Goal: Complete application form: Complete application form

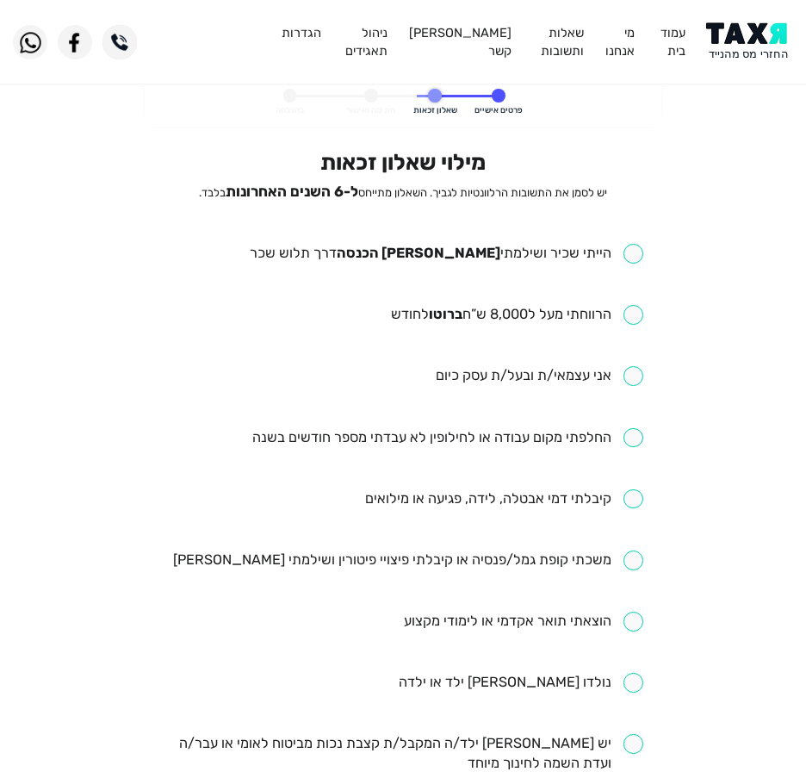
click at [441, 252] on input "checkbox" at bounding box center [447, 254] width 394 height 20
checkbox input "true"
click at [449, 301] on ul "הייתי שכיר ושילמתי [PERSON_NAME] הכנסה דרך תלוש שכר הרווחתי מעל ל8,000 ש”ח ברוט…" at bounding box center [404, 713] width 480 height 938
click at [449, 303] on ul "הייתי שכיר ושילמתי [PERSON_NAME] הכנסה דרך תלוש שכר הרווחתי מעל ל8,000 ש”ח ברוט…" at bounding box center [404, 713] width 480 height 938
click at [431, 312] on input "checkbox" at bounding box center [517, 315] width 252 height 20
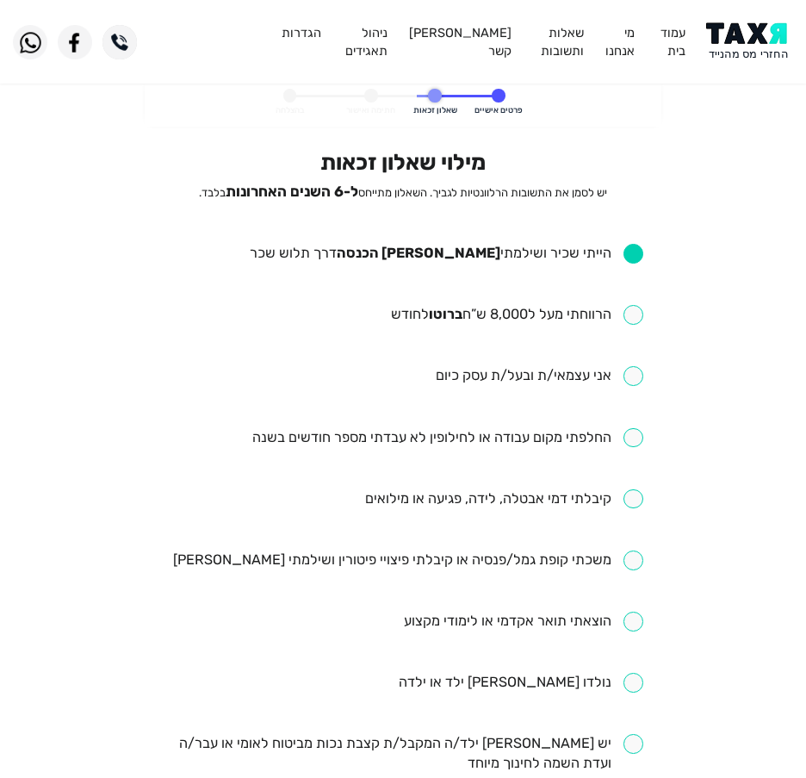
checkbox input "true"
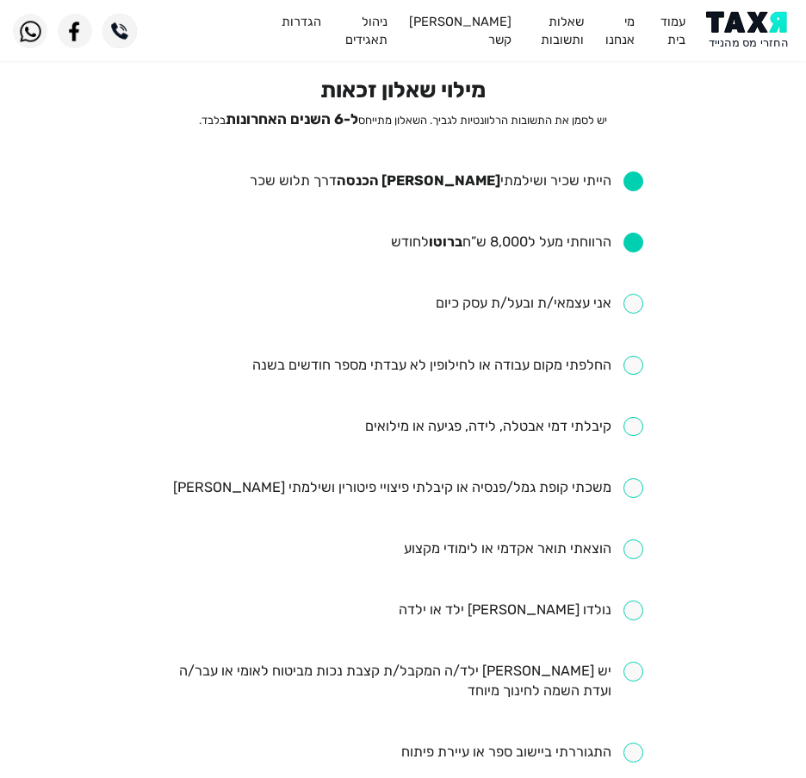
scroll to position [172, 0]
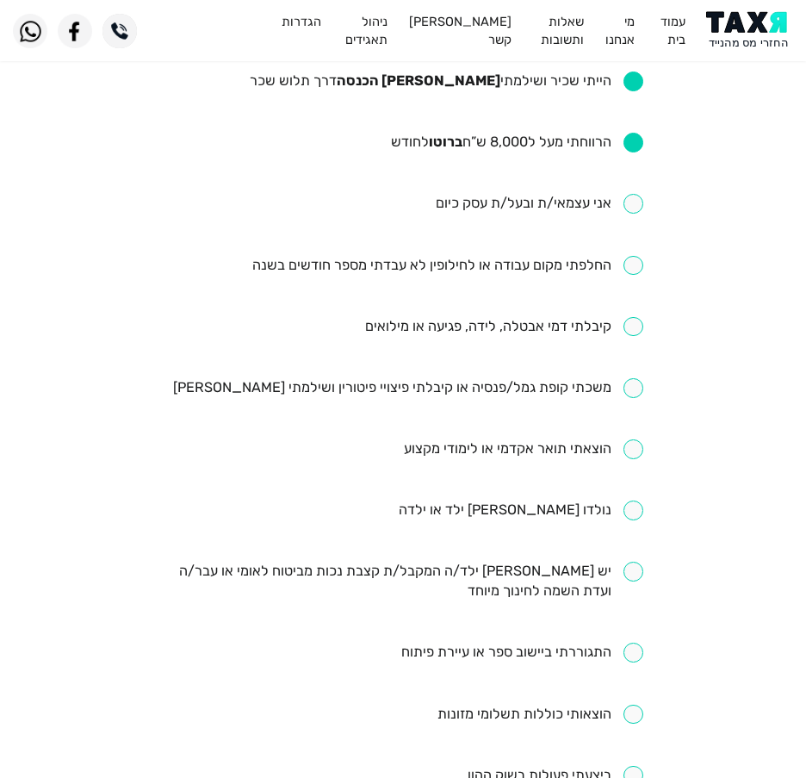
click at [462, 269] on input "checkbox" at bounding box center [447, 266] width 391 height 20
checkbox input "true"
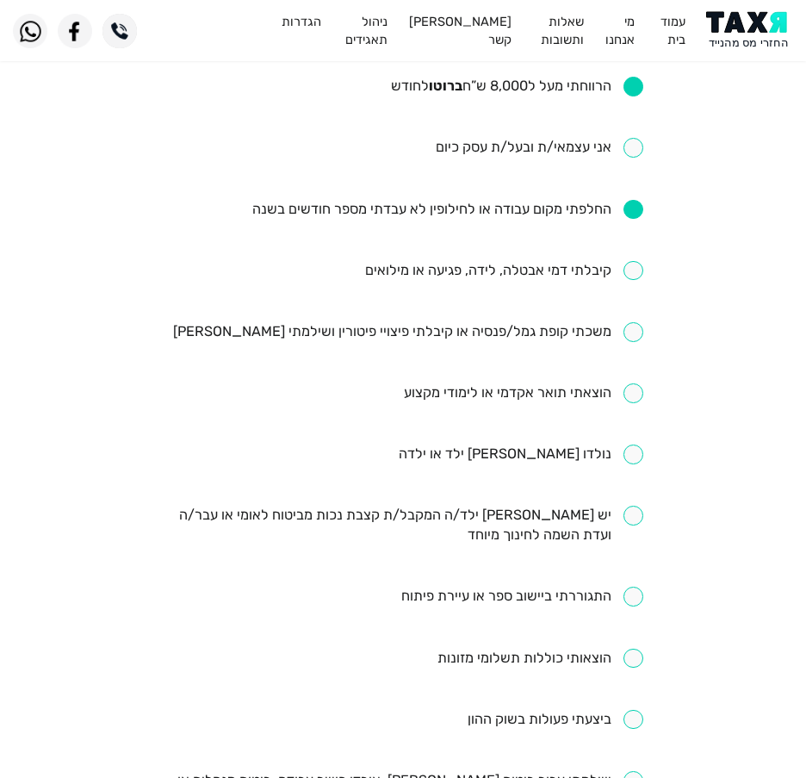
scroll to position [258, 0]
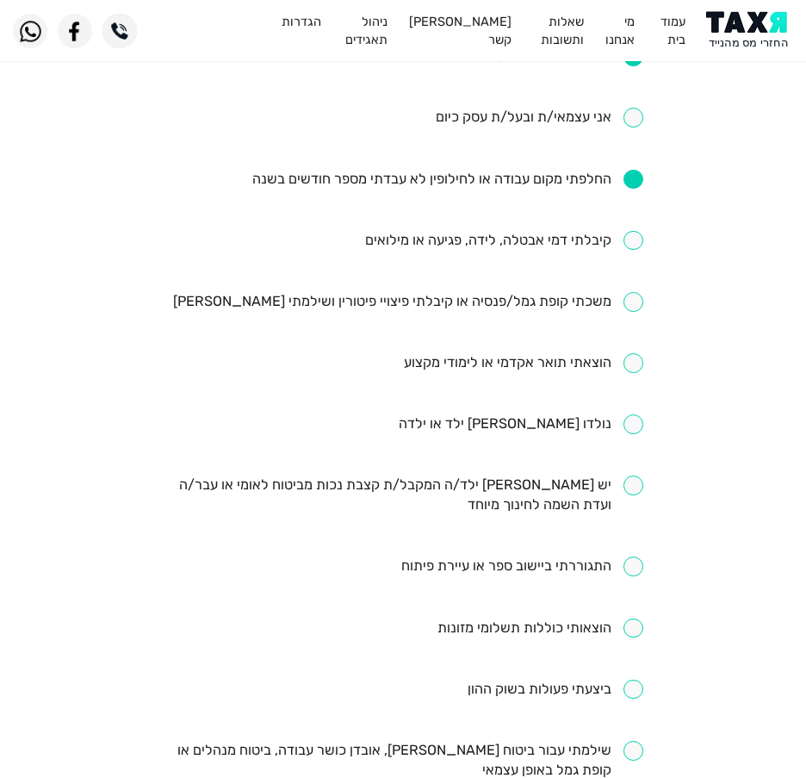
click at [515, 236] on input "checkbox" at bounding box center [504, 241] width 278 height 20
checkbox input "true"
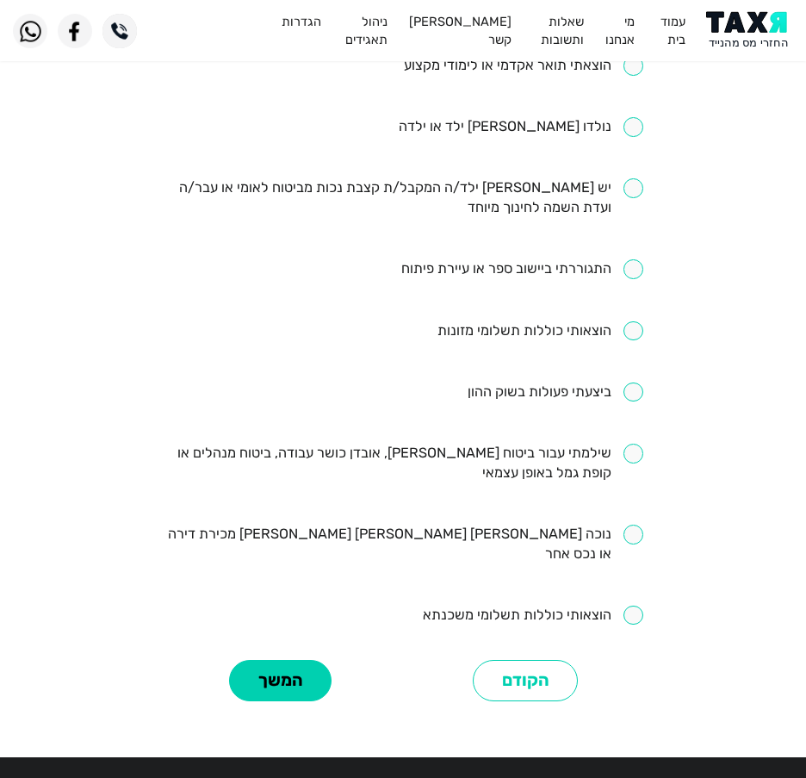
scroll to position [642, 0]
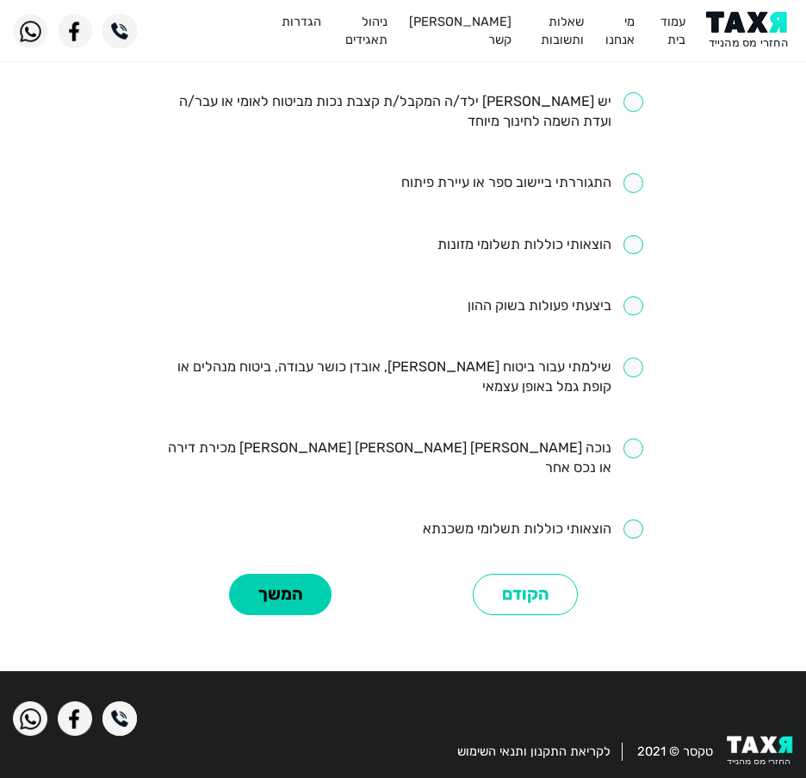
click at [553, 363] on input "checkbox" at bounding box center [404, 377] width 480 height 40
checkbox input "true"
click at [317, 573] on button "המשך" at bounding box center [280, 594] width 102 height 42
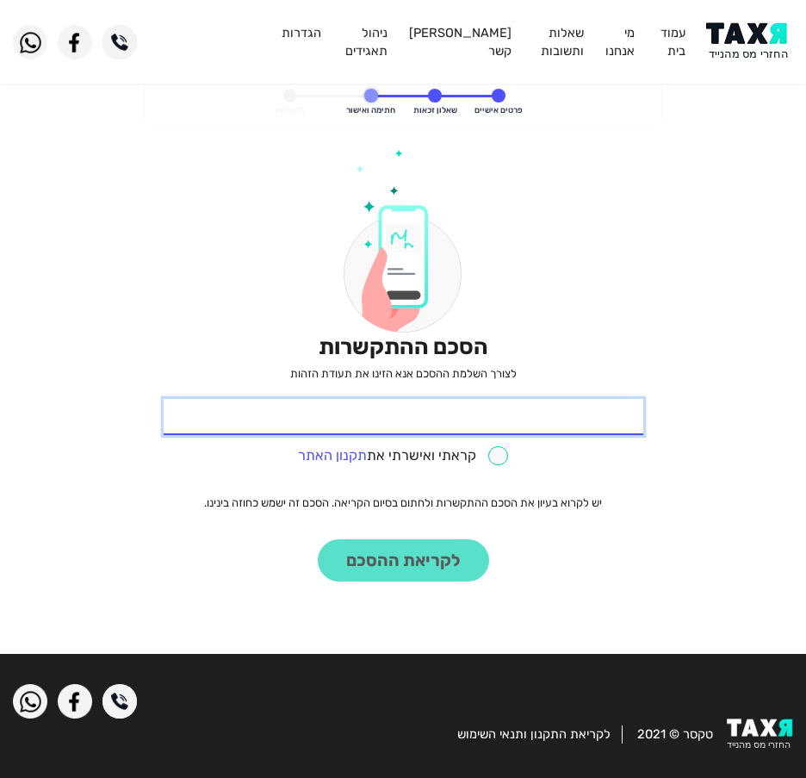
click at [432, 408] on input "* תעודת זהות" at bounding box center [404, 417] width 480 height 36
type input "206776403"
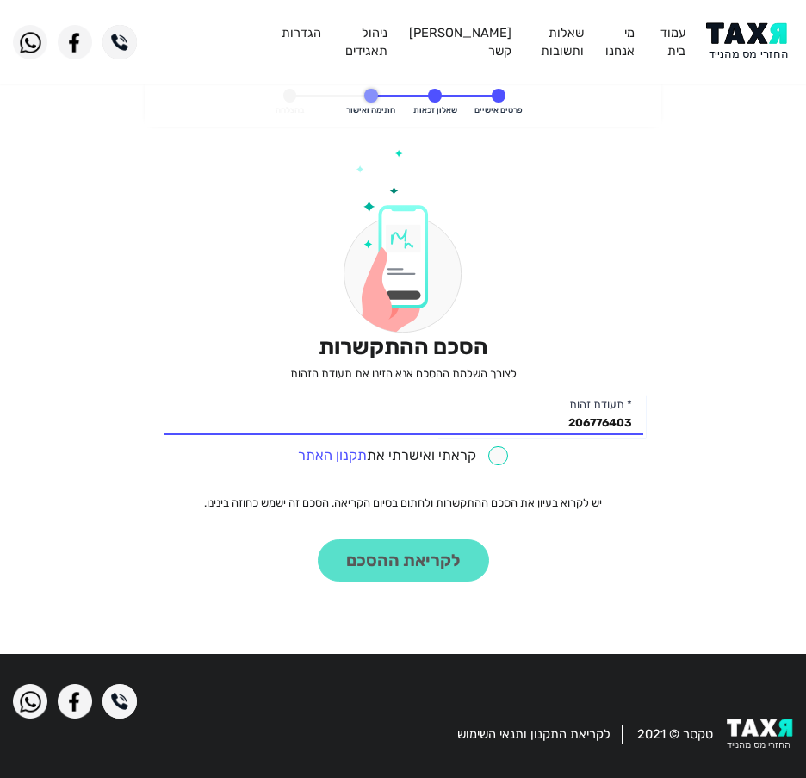
click at [477, 454] on input "checkbox" at bounding box center [403, 456] width 210 height 20
checkbox input "true"
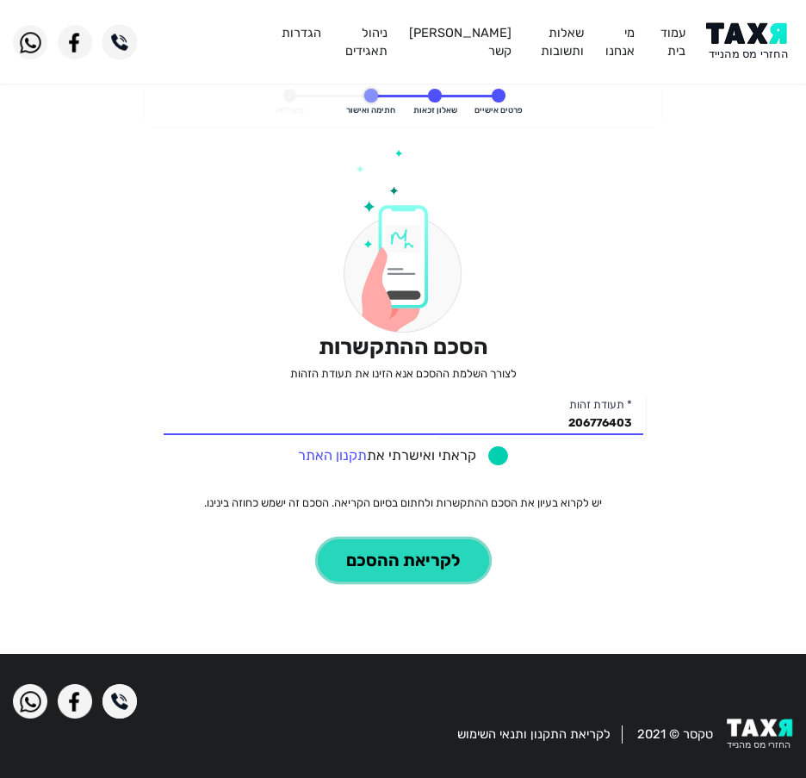
click at [404, 545] on button "לקריאת ההסכם" at bounding box center [403, 560] width 171 height 42
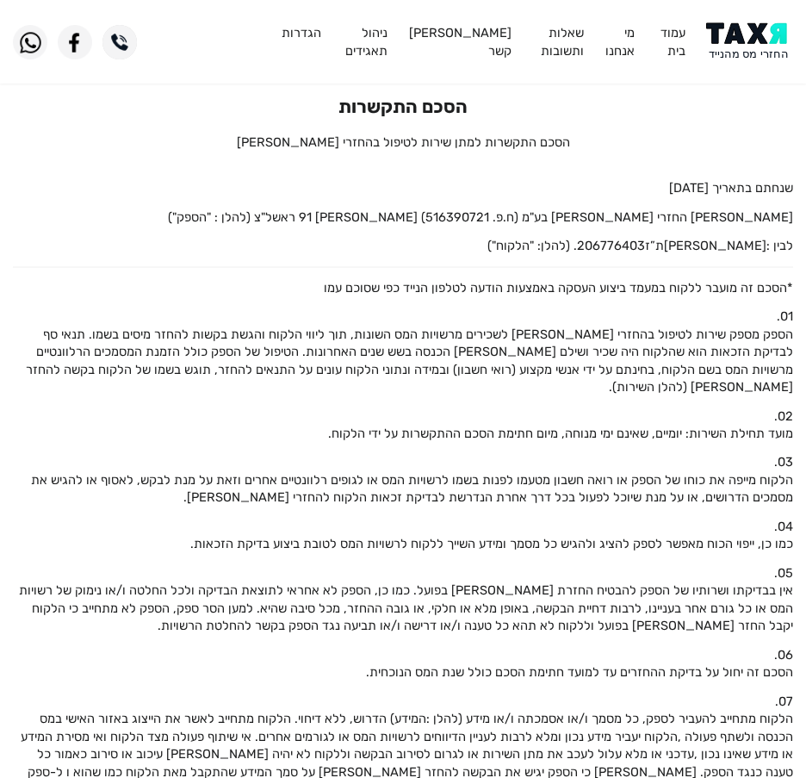
click at [750, 59] on img at bounding box center [749, 41] width 87 height 39
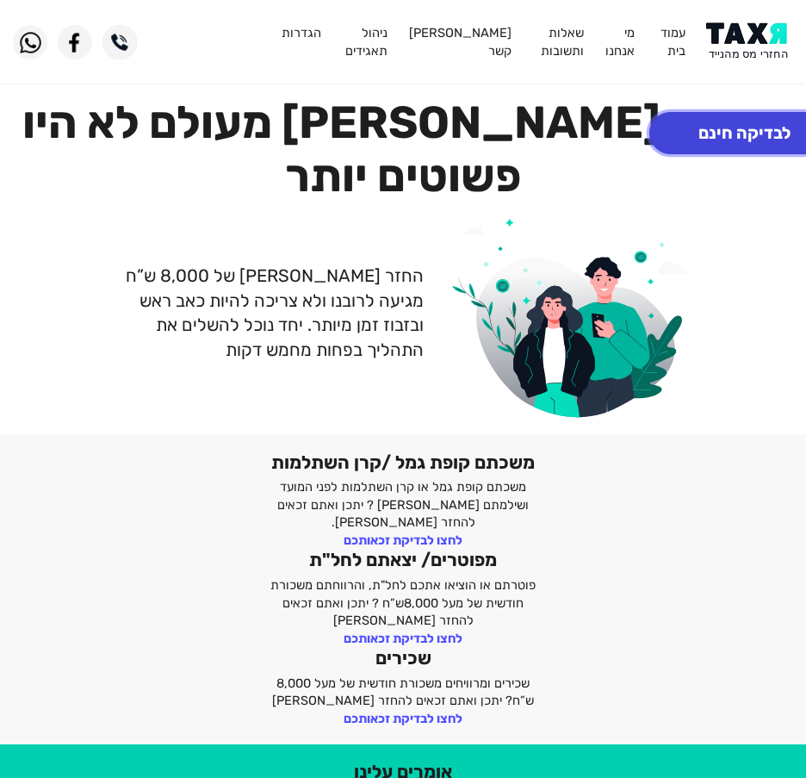
click at [759, 137] on button "לבדיקה חינם" at bounding box center [744, 133] width 190 height 42
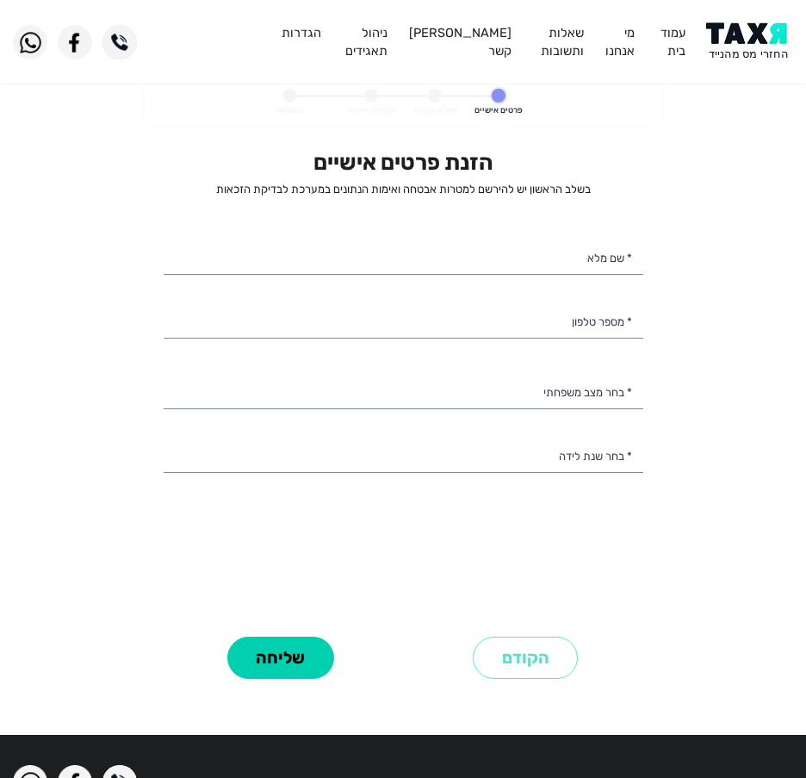
select select
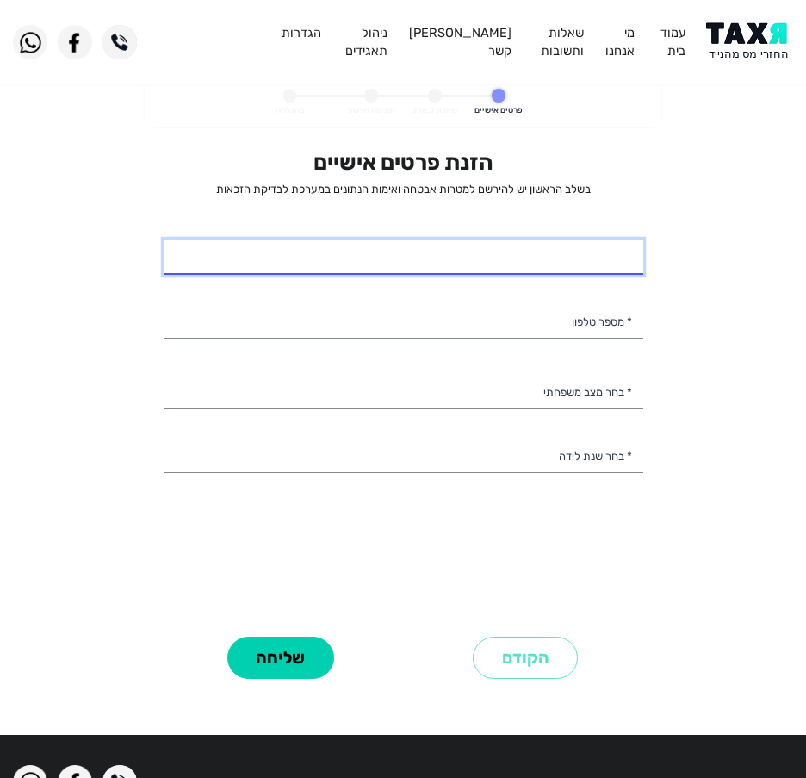
click at [579, 253] on input "* שם מלא" at bounding box center [404, 257] width 480 height 36
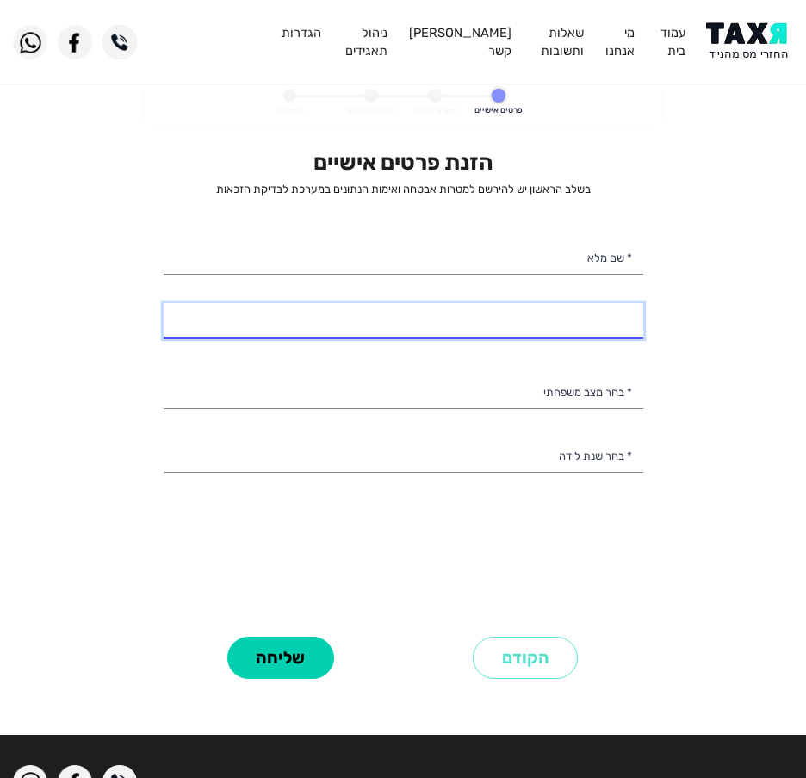
click at [379, 333] on input "* מספר טלפון" at bounding box center [404, 321] width 480 height 36
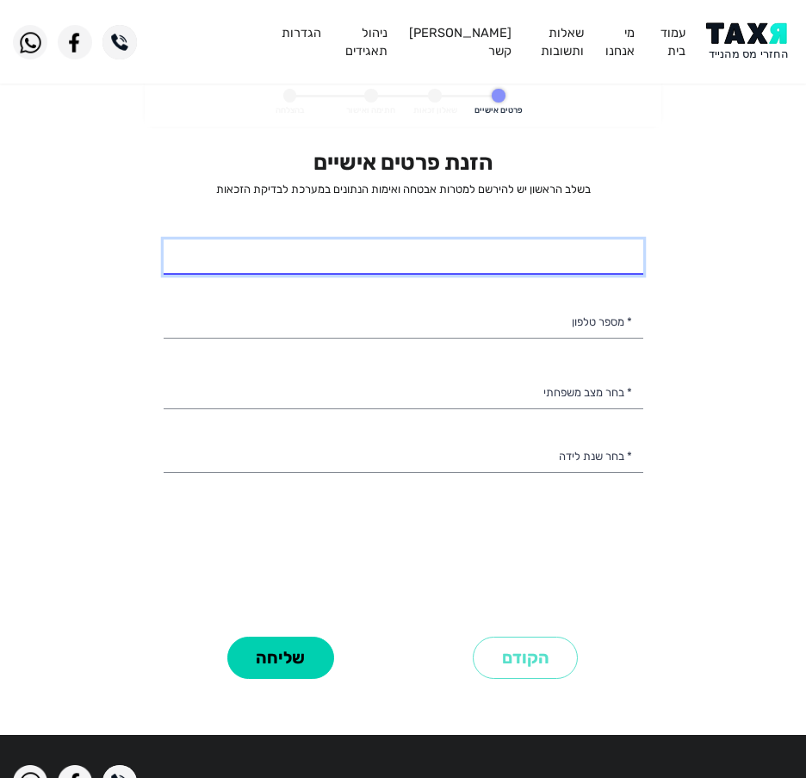
click at [425, 259] on input "* שם מלא" at bounding box center [404, 257] width 480 height 36
type input "בן חור זרגר"
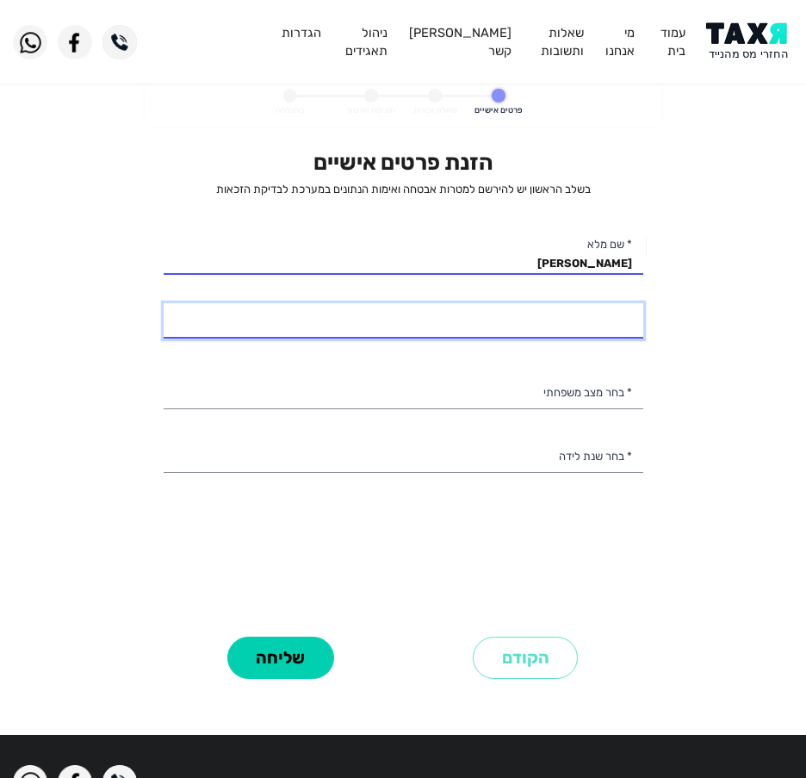
click at [505, 313] on input "* מספר טלפון" at bounding box center [404, 321] width 480 height 36
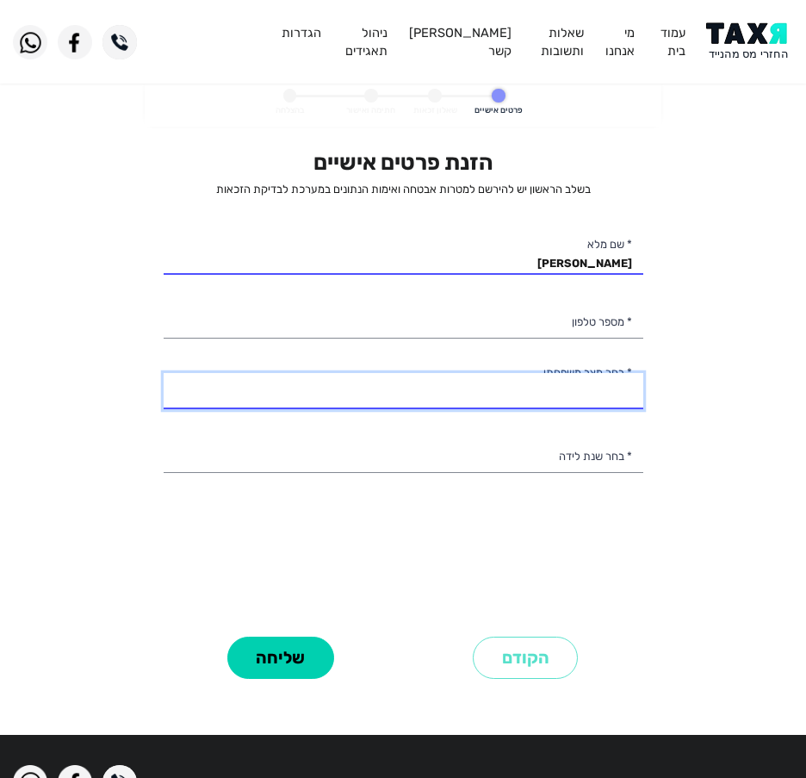
drag, startPoint x: 474, startPoint y: 402, endPoint x: 479, endPoint y: 387, distance: 15.3
click at [474, 402] on select "רווק/ה נשוי/אה גרוש/ה אלמן/נה" at bounding box center [404, 391] width 480 height 36
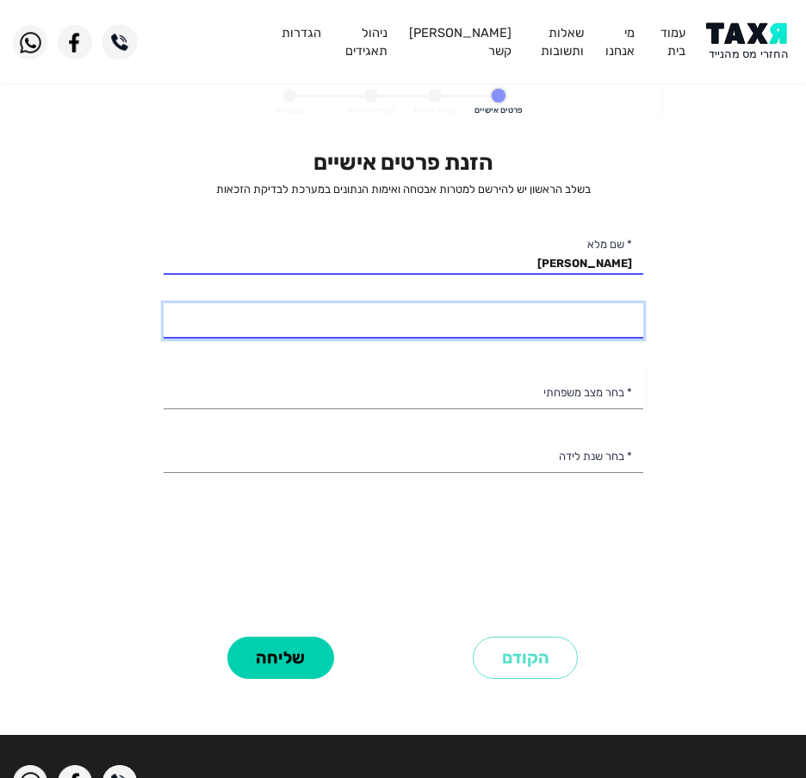
click at [569, 333] on input "* מספר טלפון" at bounding box center [404, 321] width 480 height 36
type input "054-7081943"
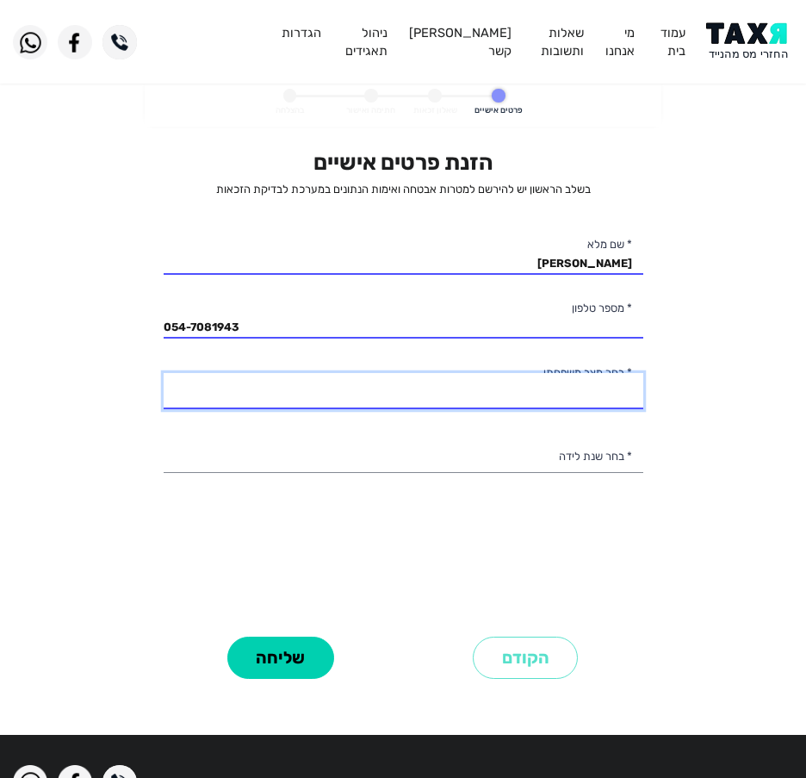
drag, startPoint x: 578, startPoint y: 375, endPoint x: 578, endPoint y: 389, distance: 13.8
click at [578, 375] on select "רווק/ה נשוי/אה גרוש/ה אלמן/נה" at bounding box center [404, 391] width 480 height 36
select select "2: Married"
click at [164, 373] on select "רווק/ה נשוי/אה גרוש/ה אלמן/נה" at bounding box center [404, 391] width 480 height 36
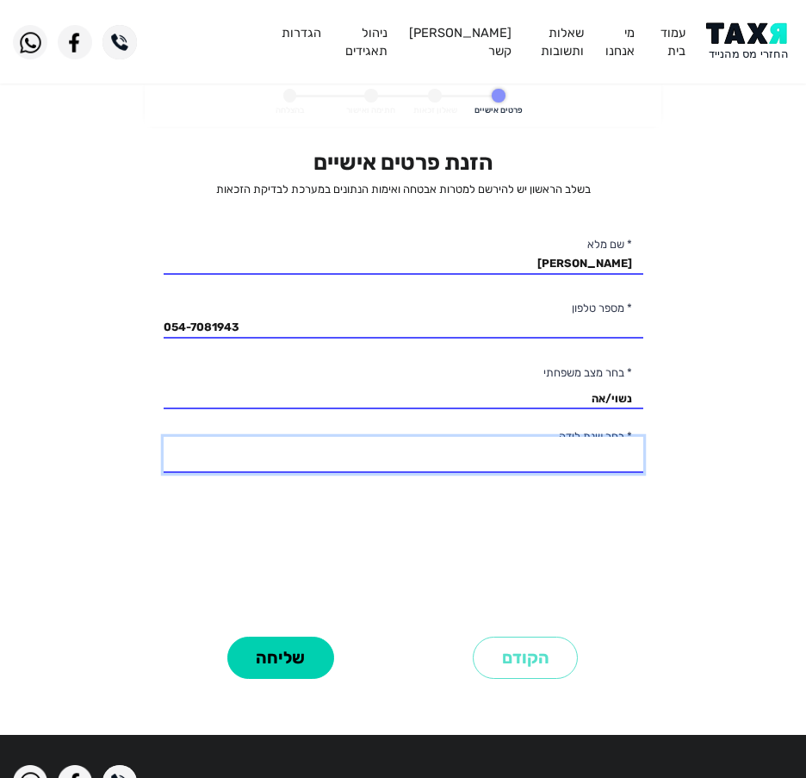
click at [566, 466] on select "2003 2002 2001 2000 1999 1998 1997 1996 1995 1994 1993 1992 1991 1990 1989 1988…" at bounding box center [404, 455] width 480 height 36
select select "6: 1998"
click at [164, 437] on select "2003 2002 2001 2000 1999 1998 1997 1996 1995 1994 1993 1992 1991 1990 1989 1988…" at bounding box center [404, 455] width 480 height 36
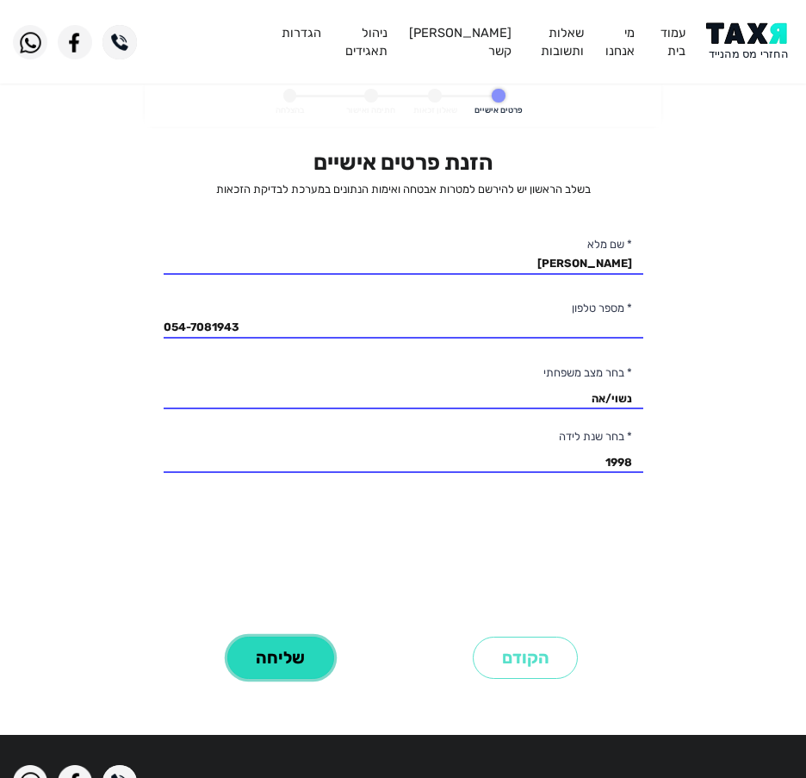
click at [287, 653] on button "שליחה" at bounding box center [280, 657] width 107 height 42
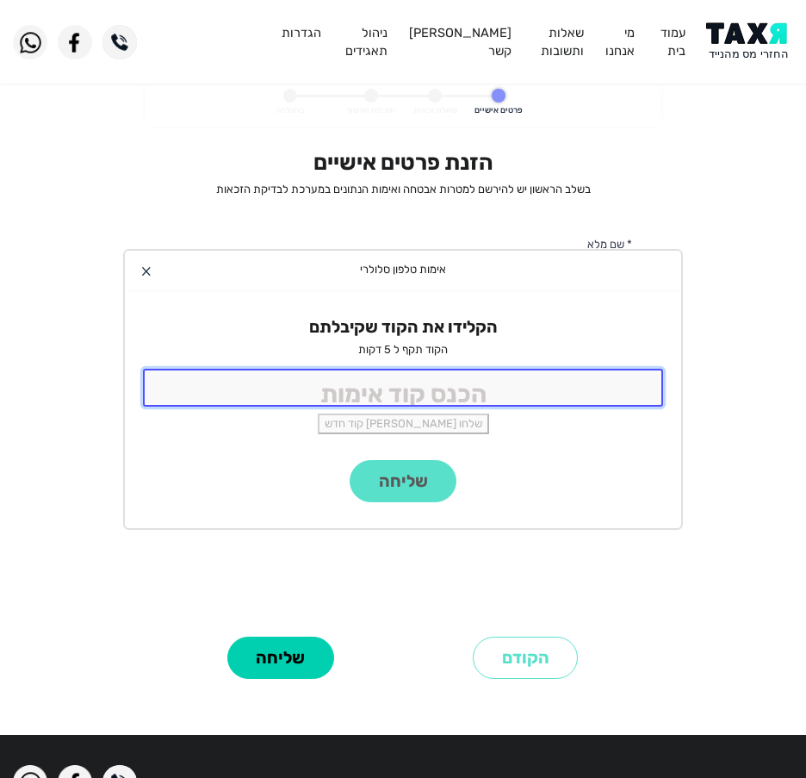
click at [412, 373] on input "tel" at bounding box center [403, 387] width 520 height 37
type input "9988"
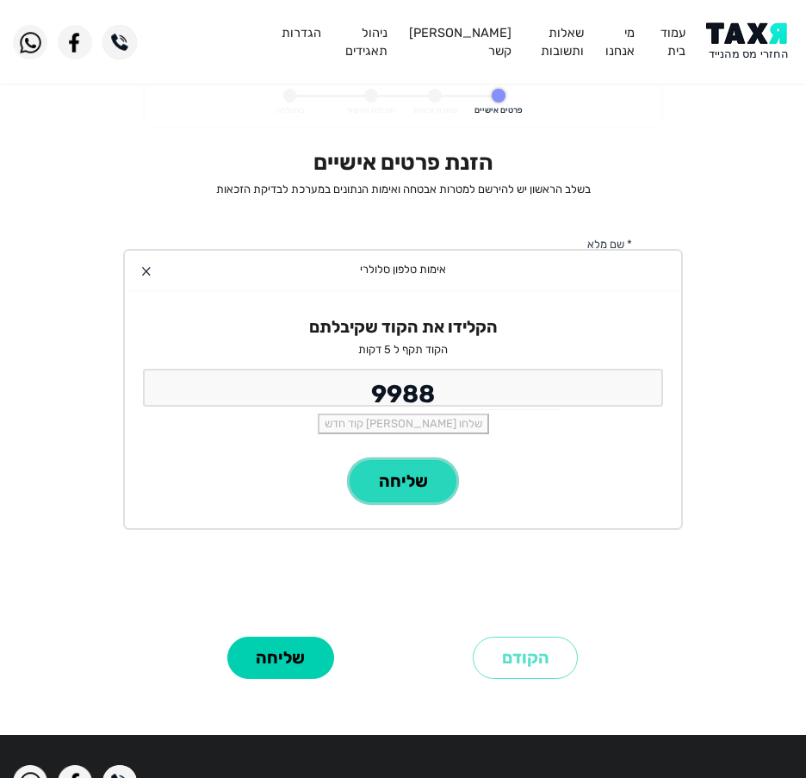
click at [408, 477] on button "שליחה" at bounding box center [403, 481] width 107 height 42
